Goal: Task Accomplishment & Management: Use online tool/utility

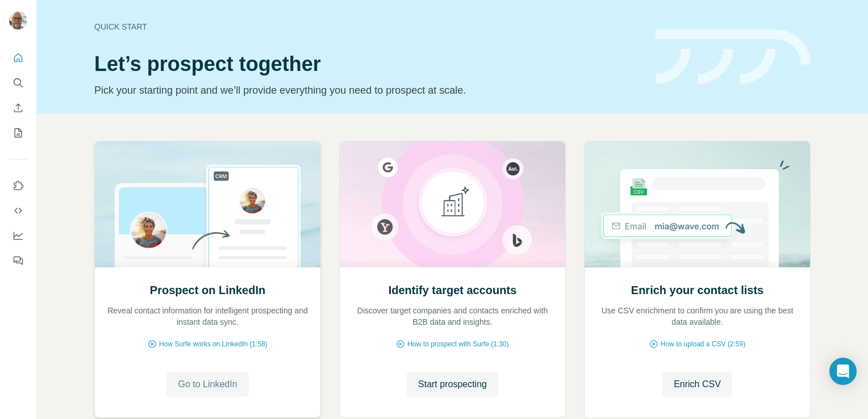
click at [223, 388] on span "Go to LinkedIn" at bounding box center [207, 385] width 59 height 14
